Goal: Task Accomplishment & Management: Manage account settings

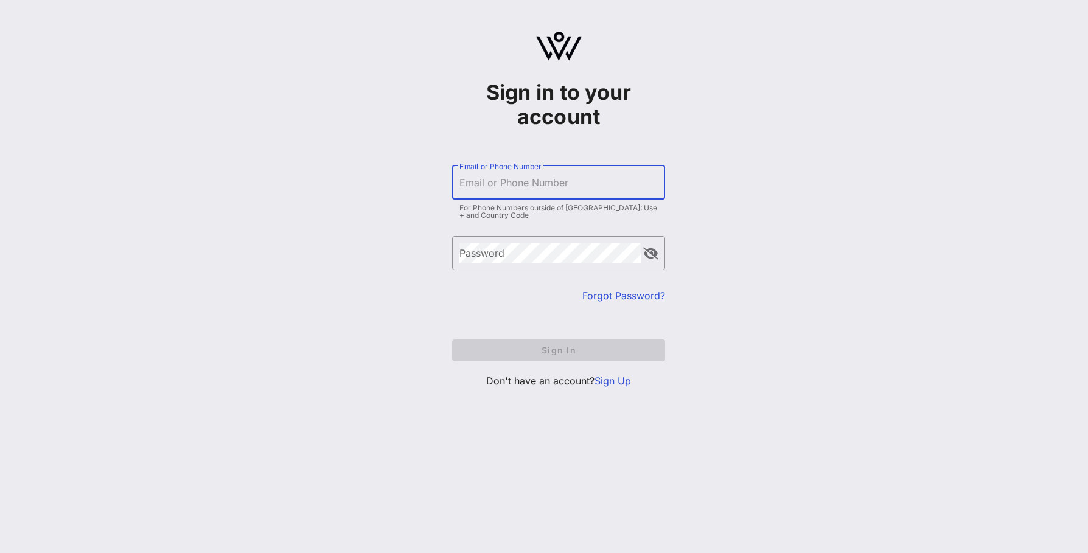
click at [523, 178] on input "Email or Phone Number" at bounding box center [558, 182] width 198 height 19
type input "[EMAIL_ADDRESS][DOMAIN_NAME]"
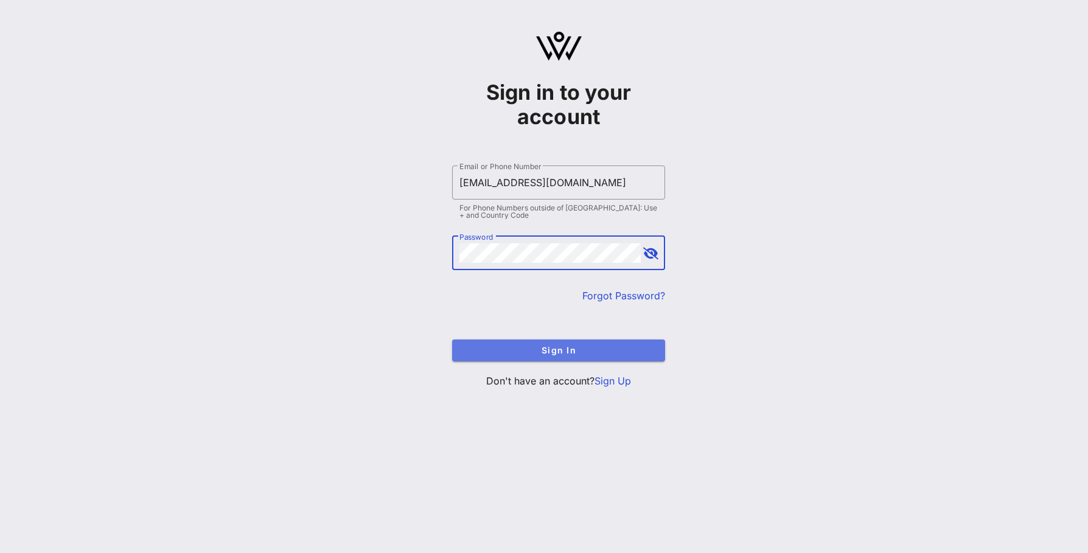
click at [496, 347] on span "Sign In" at bounding box center [558, 350] width 193 height 10
